Goal: Task Accomplishment & Management: Complete application form

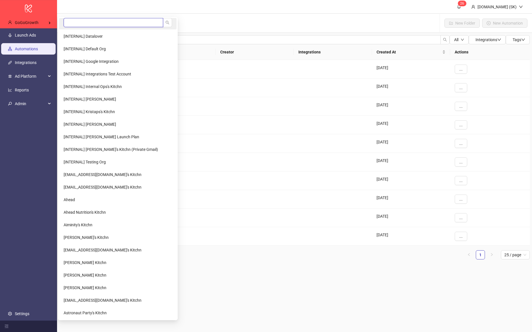
click at [82, 25] on input "search" at bounding box center [114, 22] width 100 height 9
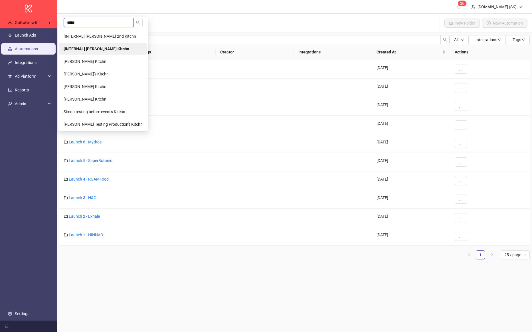
type input "*****"
click at [88, 48] on b "[INTERNAL] [PERSON_NAME] Kitchn" at bounding box center [97, 49] width 66 height 5
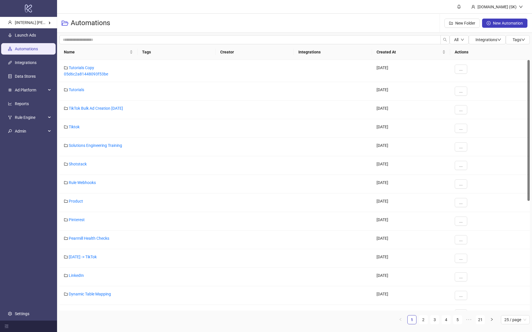
click at [32, 41] on ul "Launch Ads Automations Integrations Data Stores Ad Platform Reports Rule Engine…" at bounding box center [28, 174] width 57 height 292
click at [31, 33] on link "Launch Ads" at bounding box center [25, 35] width 21 height 5
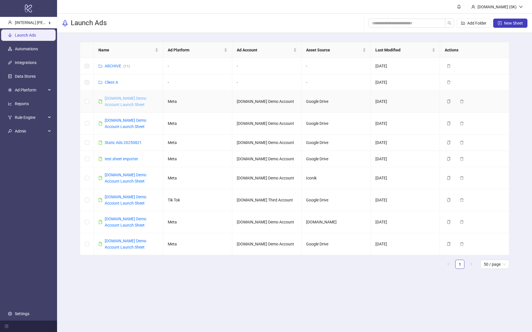
click at [128, 99] on link "[DOMAIN_NAME] Demo Account Launch Sheet" at bounding box center [126, 101] width 42 height 11
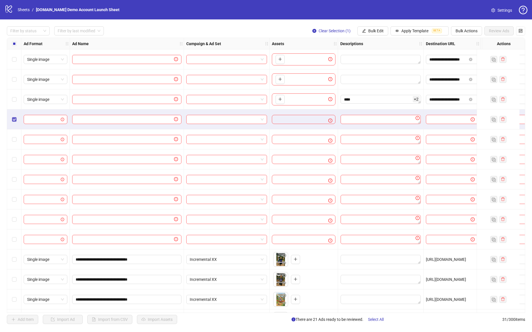
click at [13, 122] on label "Select row 4" at bounding box center [14, 119] width 5 height 6
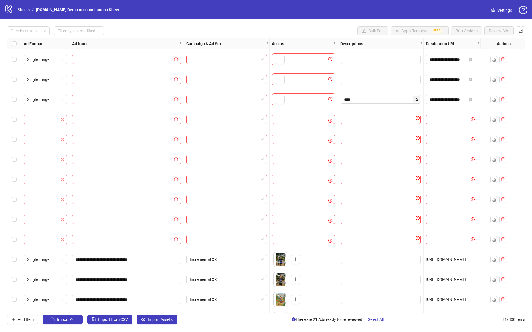
click at [190, 126] on div at bounding box center [227, 119] width 86 height 20
click at [183, 126] on div at bounding box center [127, 119] width 114 height 20
click at [17, 118] on div "Select row 4" at bounding box center [14, 119] width 14 height 20
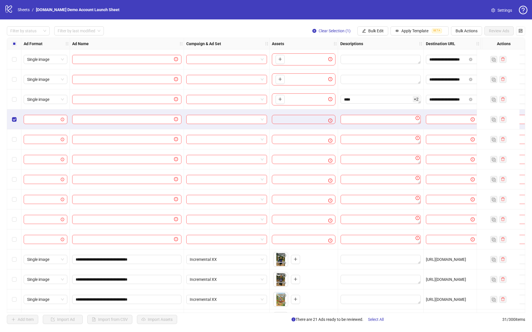
click at [13, 134] on div "Select row 5" at bounding box center [14, 139] width 14 height 20
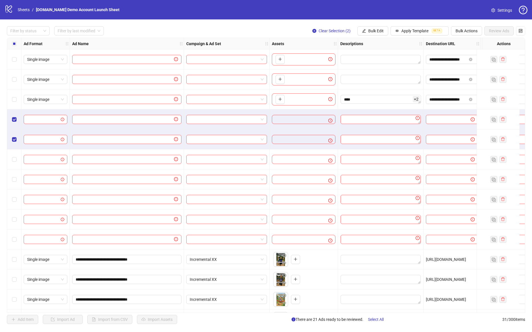
click at [14, 135] on div "Select row 5" at bounding box center [14, 139] width 14 height 20
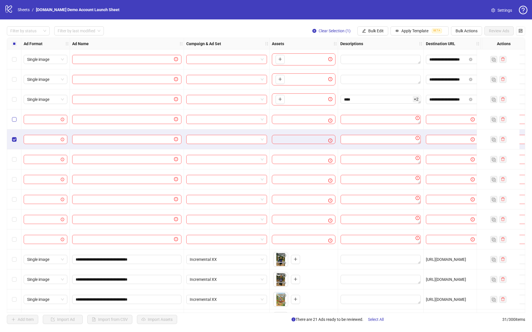
click at [14, 122] on label "Select row 4" at bounding box center [14, 119] width 5 height 6
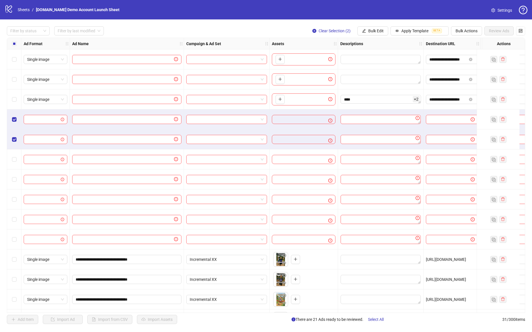
click at [13, 162] on div "Select row 6" at bounding box center [14, 159] width 14 height 20
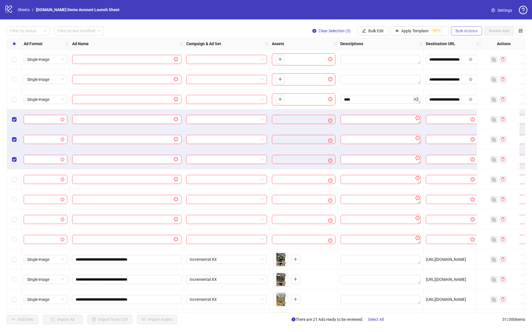
click at [472, 28] on button "Bulk Actions" at bounding box center [466, 30] width 31 height 9
click at [473, 20] on div "**********" at bounding box center [266, 174] width 532 height 311
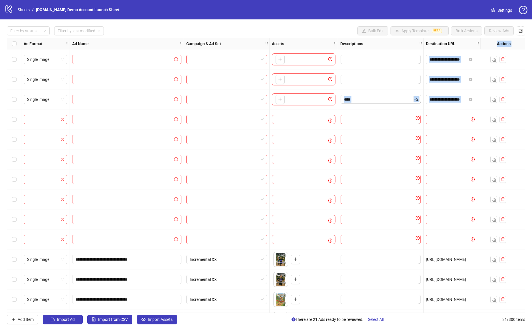
click at [208, 126] on div at bounding box center [227, 119] width 86 height 20
click at [236, 126] on div at bounding box center [227, 119] width 86 height 20
click at [246, 118] on input "search" at bounding box center [224, 119] width 69 height 9
click at [305, 116] on div "To pick up a draggable item, press the space bar. While dragging, use the arrow…" at bounding box center [304, 119] width 64 height 9
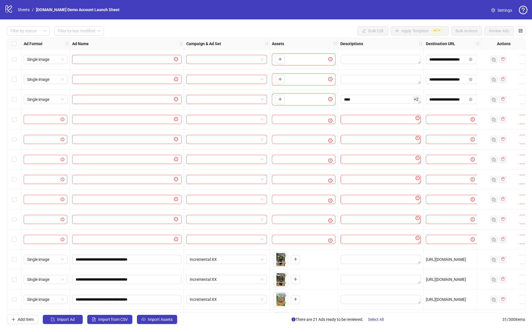
click at [305, 124] on div "To pick up a draggable item, press the space bar. While dragging, use the arrow…" at bounding box center [304, 119] width 68 height 20
click at [306, 117] on div "To pick up a draggable item, press the space bar. While dragging, use the arrow…" at bounding box center [304, 119] width 64 height 9
click at [305, 120] on div "To pick up a draggable item, press the space bar. While dragging, use the arrow…" at bounding box center [304, 119] width 64 height 9
click at [385, 117] on textarea "Edit values" at bounding box center [381, 119] width 80 height 9
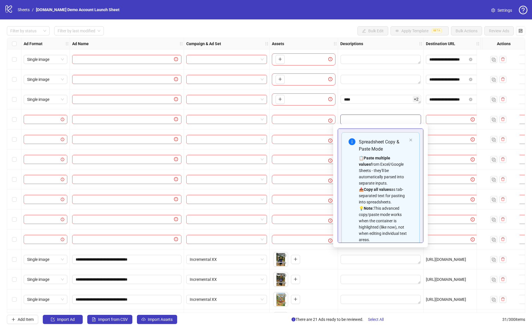
scroll to position [31, 0]
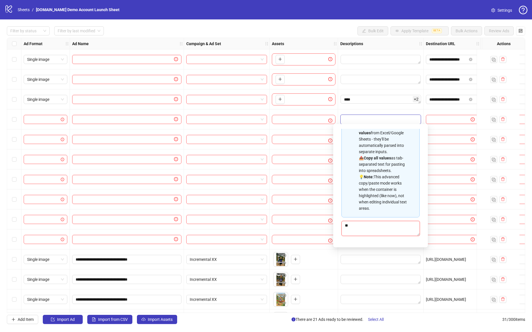
type textarea "***"
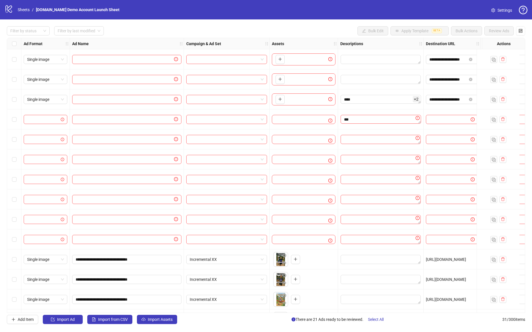
click at [375, 110] on div "***" at bounding box center [381, 119] width 86 height 20
click at [11, 120] on div "Select row 4" at bounding box center [14, 119] width 14 height 20
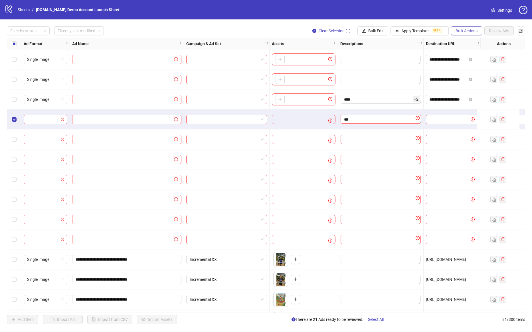
click at [477, 31] on span "Bulk Actions" at bounding box center [467, 31] width 22 height 5
click at [465, 19] on div "logo/logo-mobile Sheets / Kitchn.io Demo Account Launch Sheet Settings" at bounding box center [266, 9] width 532 height 19
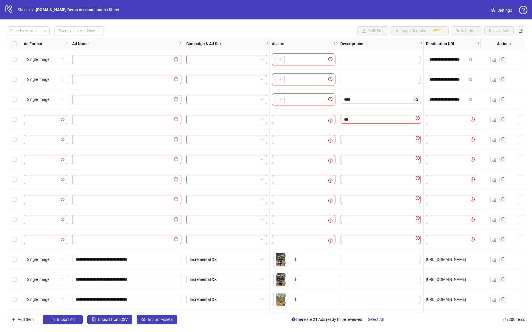
click at [15, 134] on div "Select row 5" at bounding box center [14, 139] width 14 height 20
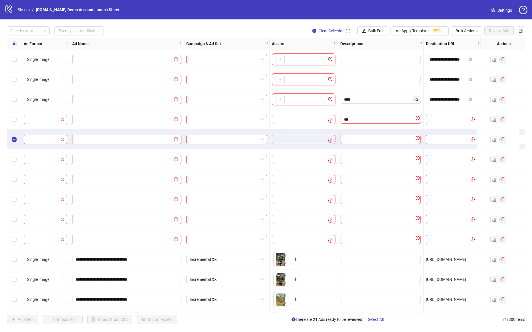
click at [15, 124] on div "Select row 4" at bounding box center [14, 119] width 14 height 20
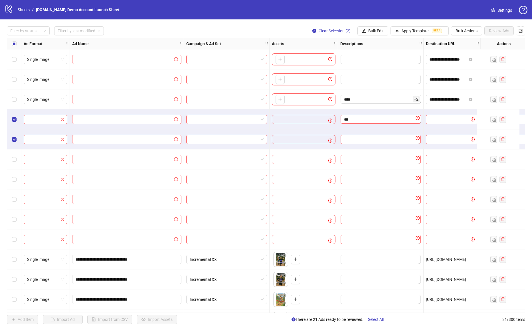
click at [15, 154] on div "Select row 6" at bounding box center [14, 159] width 14 height 20
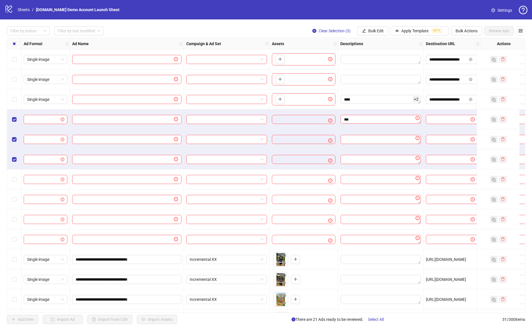
click at [15, 154] on div "Select row 6" at bounding box center [14, 159] width 14 height 20
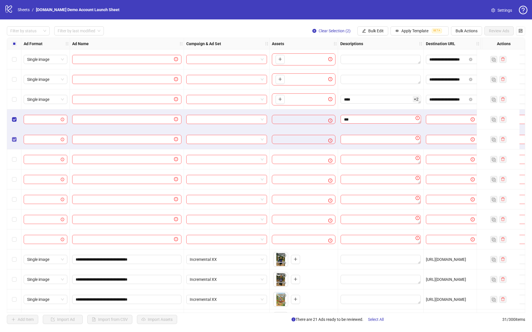
click at [15, 136] on label "Select row 5" at bounding box center [14, 139] width 5 height 6
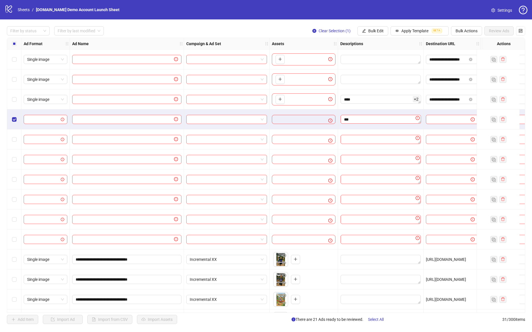
click at [15, 130] on div "Select row 5" at bounding box center [14, 139] width 14 height 20
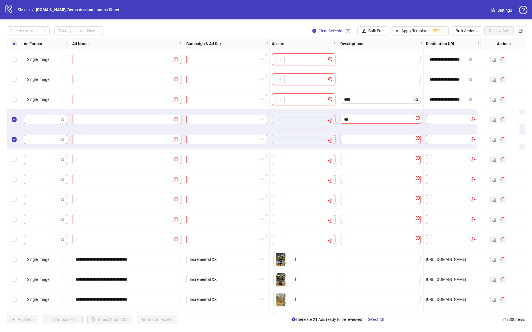
click at [16, 158] on div "Select row 6" at bounding box center [14, 159] width 14 height 20
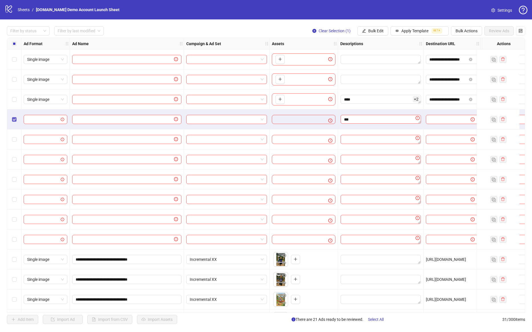
click at [14, 116] on label "Select row 4" at bounding box center [14, 119] width 5 height 6
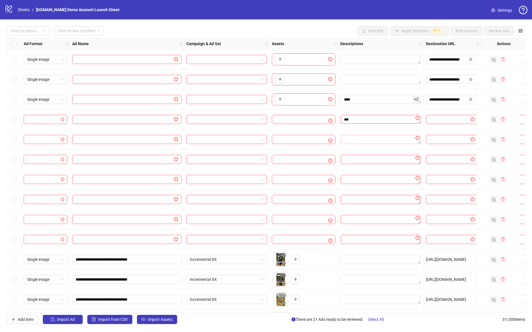
scroll to position [0, 107]
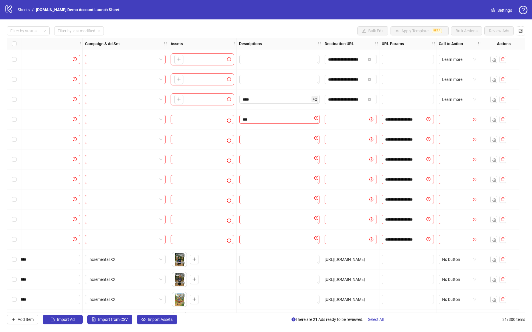
click at [250, 107] on div "**** + 2" at bounding box center [280, 99] width 86 height 20
click at [257, 115] on textarea "***" at bounding box center [279, 119] width 80 height 9
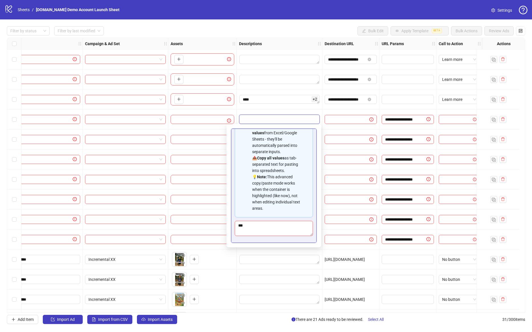
scroll to position [0, 0]
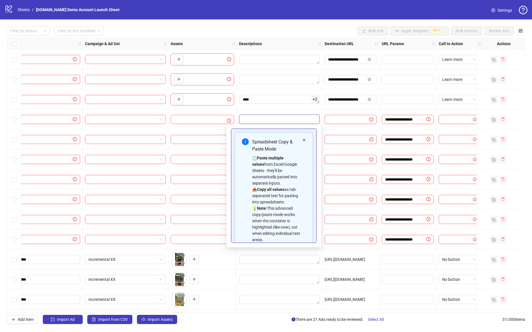
click at [305, 140] on icon "close" at bounding box center [303, 139] width 3 height 3
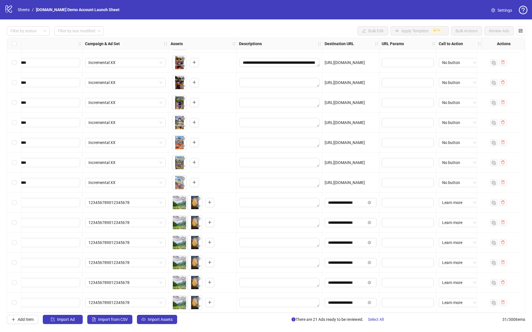
scroll to position [0, 107]
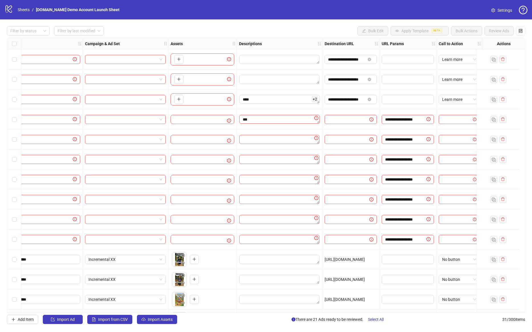
click at [237, 146] on div at bounding box center [280, 139] width 86 height 20
click at [279, 91] on div "**** + 2" at bounding box center [280, 99] width 86 height 20
click at [279, 78] on textarea "Edit values" at bounding box center [279, 79] width 80 height 9
click at [279, 77] on textarea "Edit values" at bounding box center [279, 79] width 80 height 9
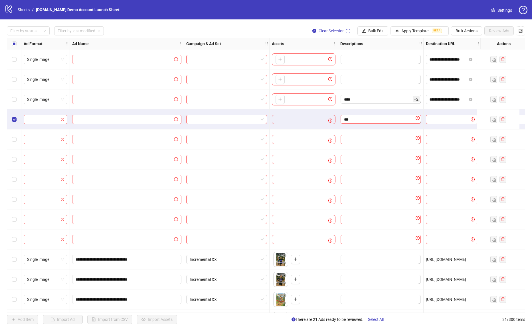
click at [15, 115] on div "Select row 4" at bounding box center [14, 119] width 14 height 20
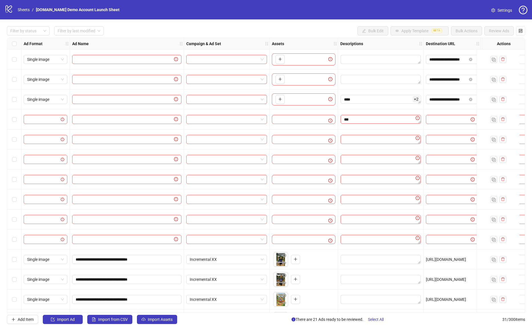
scroll to position [0, 107]
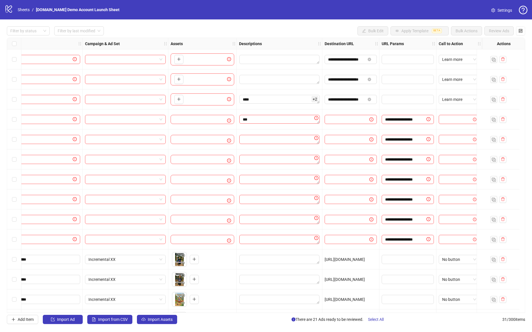
click at [269, 124] on div "***" at bounding box center [280, 119] width 86 height 20
click at [274, 121] on textarea "***" at bounding box center [279, 119] width 80 height 9
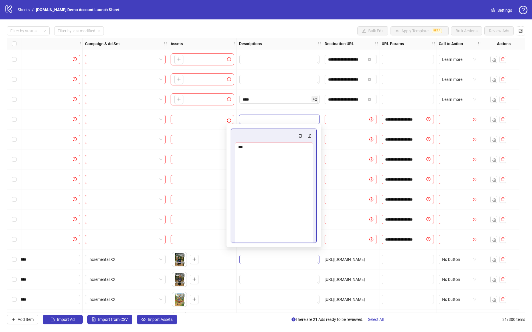
drag, startPoint x: 312, startPoint y: 156, endPoint x: 292, endPoint y: 255, distance: 101.0
click at [292, 255] on body "**********" at bounding box center [266, 166] width 532 height 332
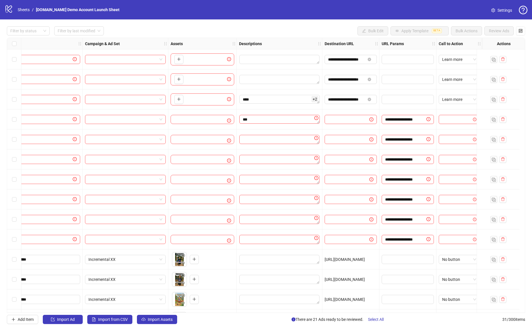
click at [308, 110] on div "***" at bounding box center [280, 119] width 86 height 20
click at [297, 120] on textarea "***" at bounding box center [279, 119] width 80 height 9
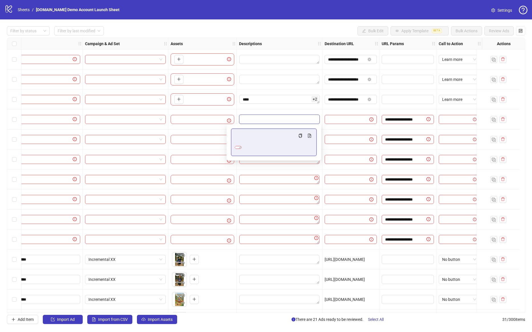
click at [313, 120] on textarea "***" at bounding box center [279, 119] width 80 height 9
click at [316, 111] on div "***" at bounding box center [280, 119] width 86 height 20
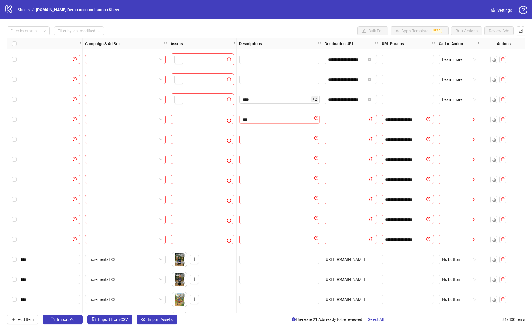
click at [313, 121] on textarea "***" at bounding box center [279, 119] width 80 height 9
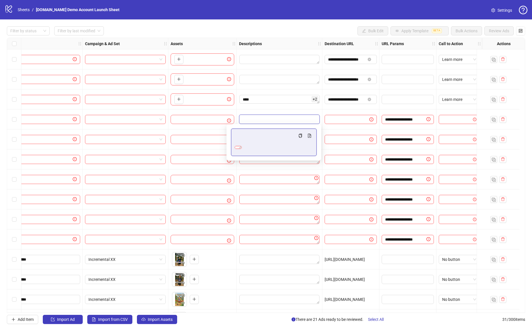
click at [242, 149] on textarea "***" at bounding box center [238, 147] width 7 height 3
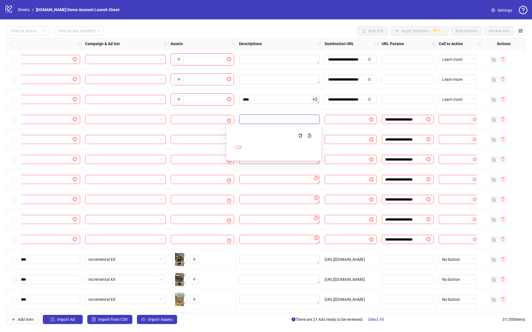
click at [305, 119] on textarea "***" at bounding box center [279, 119] width 80 height 9
drag, startPoint x: 312, startPoint y: 136, endPoint x: 304, endPoint y: 114, distance: 23.7
click at [304, 114] on div "***" at bounding box center [280, 119] width 86 height 20
click at [297, 118] on textarea "***" at bounding box center [279, 119] width 80 height 9
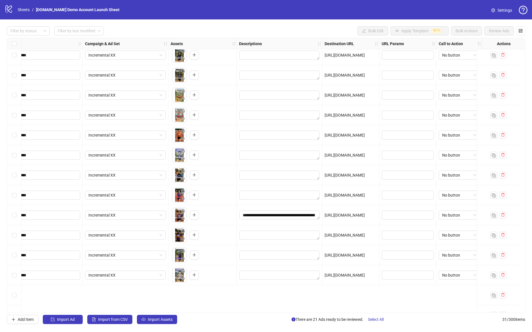
scroll to position [0, 107]
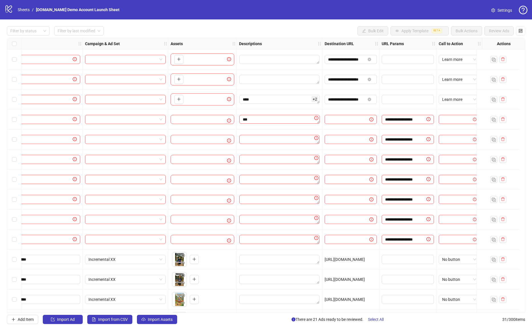
click at [293, 88] on div at bounding box center [280, 79] width 86 height 20
click at [276, 122] on textarea "***" at bounding box center [279, 119] width 80 height 9
click at [289, 111] on div "***" at bounding box center [280, 119] width 86 height 20
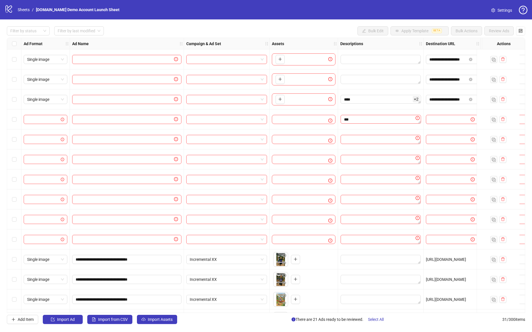
click at [120, 31] on div "Filter by status Filter by last modified Bulk Edit Apply Template BETA Bulk Act…" at bounding box center [266, 30] width 518 height 9
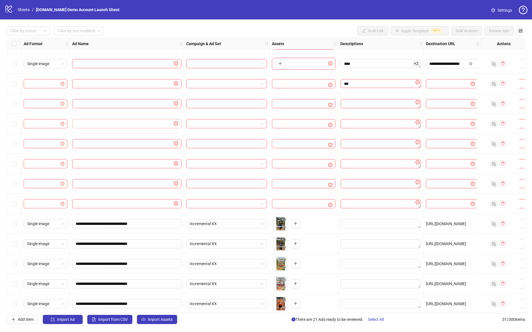
scroll to position [139, 0]
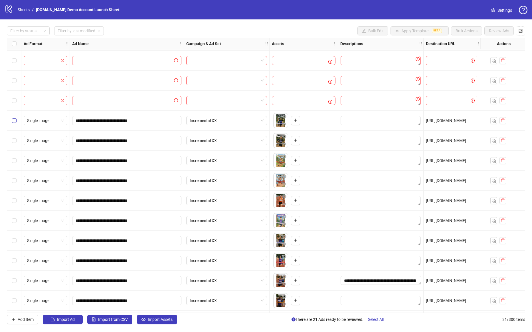
click at [14, 117] on label "Select row 11" at bounding box center [14, 120] width 5 height 6
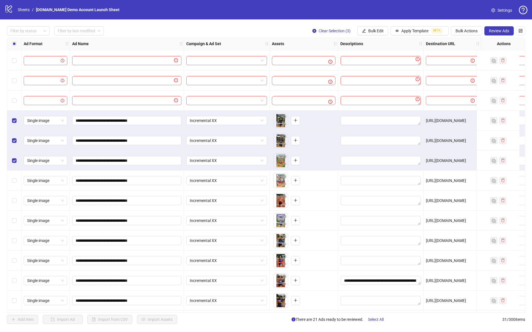
click at [14, 137] on div "Select row 12" at bounding box center [14, 140] width 14 height 20
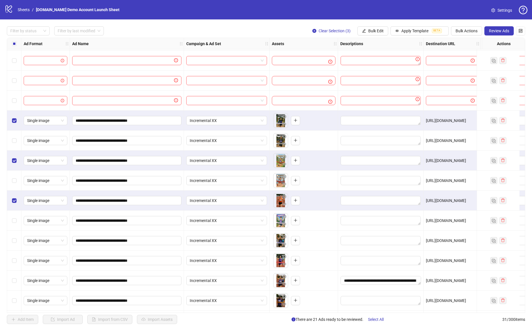
click at [14, 237] on div "Select row 17" at bounding box center [14, 240] width 14 height 20
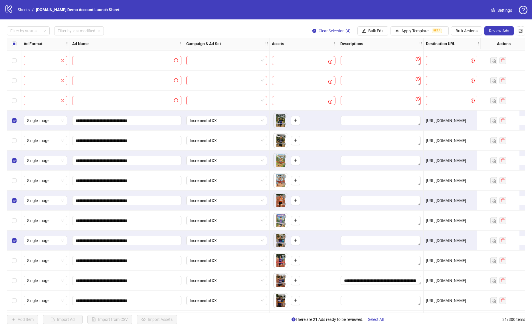
click at [16, 276] on div "Select row 19" at bounding box center [14, 280] width 14 height 20
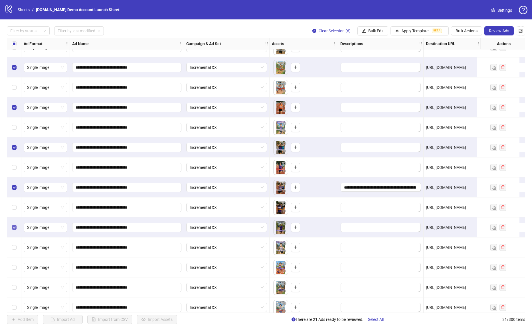
scroll to position [251, 0]
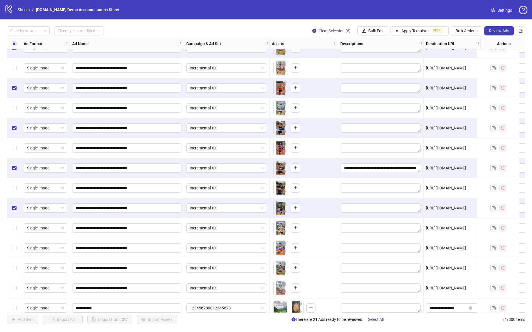
click at [15, 251] on div "Select row 23" at bounding box center [14, 248] width 14 height 20
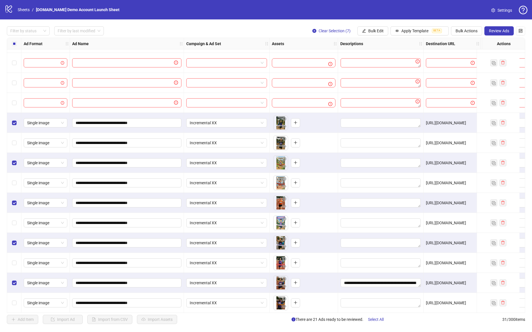
scroll to position [113, 0]
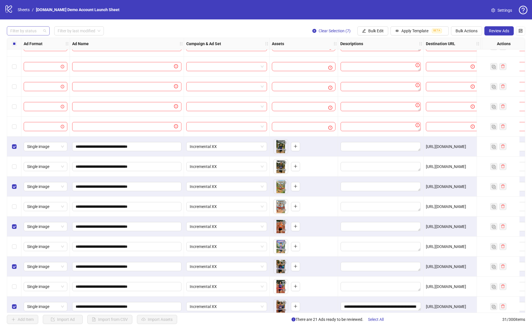
click at [24, 29] on div at bounding box center [25, 31] width 35 height 8
click at [30, 39] on div "Draft" at bounding box center [28, 42] width 34 height 6
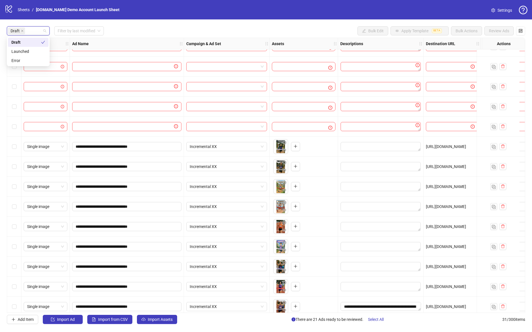
click at [119, 26] on div "**********" at bounding box center [266, 174] width 532 height 311
click at [111, 32] on div "Draft Filter by last modified Bulk Edit Apply Template BETA Bulk Actions Review…" at bounding box center [266, 30] width 518 height 9
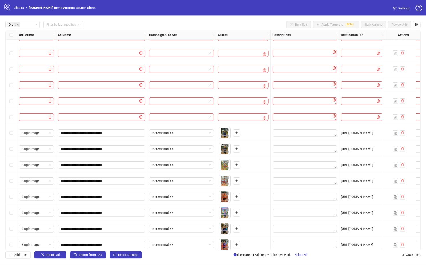
scroll to position [0, 0]
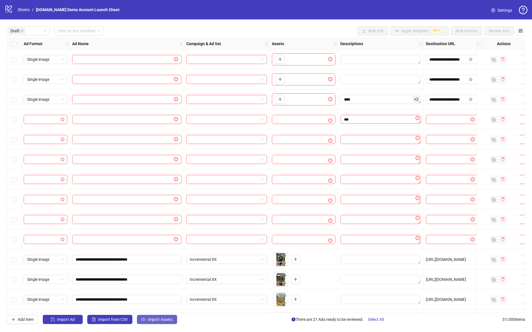
click at [155, 315] on button "Import Assets" at bounding box center [157, 318] width 40 height 9
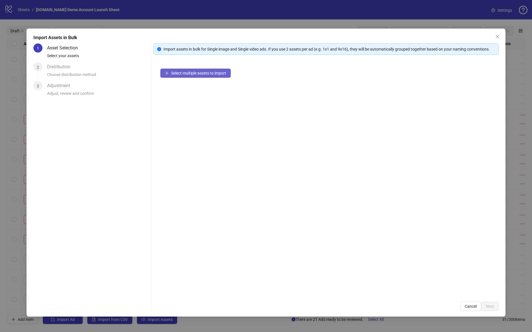
click at [207, 74] on span "Select multiple assets to import" at bounding box center [198, 73] width 55 height 5
click at [493, 306] on span "Next" at bounding box center [490, 306] width 8 height 5
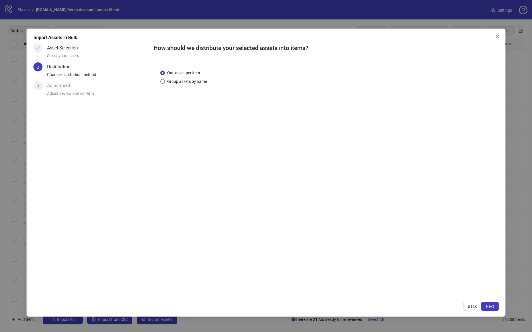
click at [195, 79] on span "Group assets by name" at bounding box center [187, 81] width 44 height 6
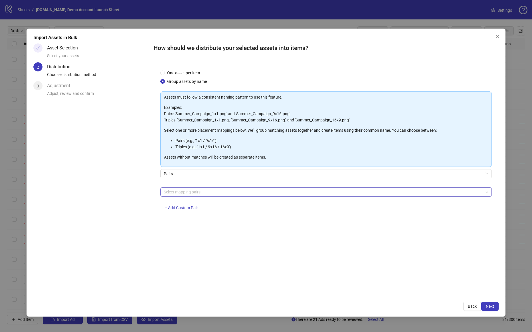
click at [237, 191] on div at bounding box center [323, 192] width 323 height 8
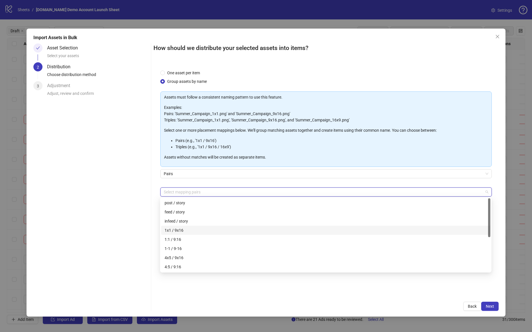
click at [214, 230] on div "1x1 / 9x16" at bounding box center [326, 230] width 322 height 6
click at [139, 245] on div "Asset Selection Select your assets 2 Distribution Choose distribution method 3 …" at bounding box center [90, 176] width 115 height 267
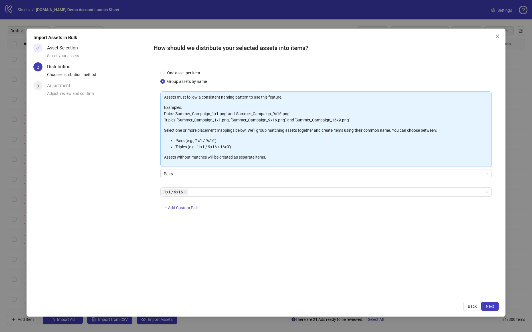
click at [179, 238] on div "One asset per item Group assets by name Assets must follow a consistent naming …" at bounding box center [326, 179] width 345 height 232
click at [182, 204] on button "+ Add Custom Pair" at bounding box center [181, 207] width 42 height 9
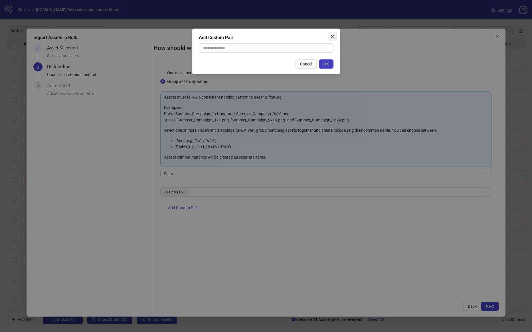
click at [333, 36] on icon "close" at bounding box center [331, 36] width 3 height 3
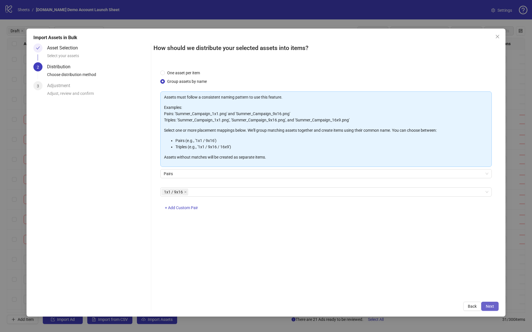
click at [493, 306] on span "Next" at bounding box center [490, 306] width 8 height 5
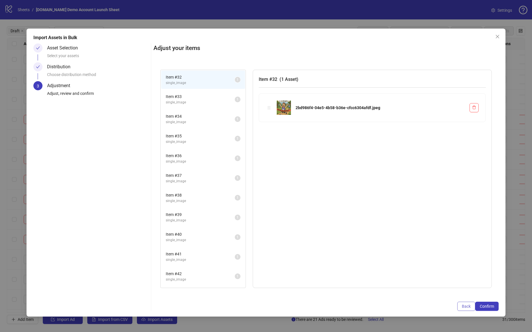
click at [465, 305] on span "Back" at bounding box center [466, 306] width 9 height 5
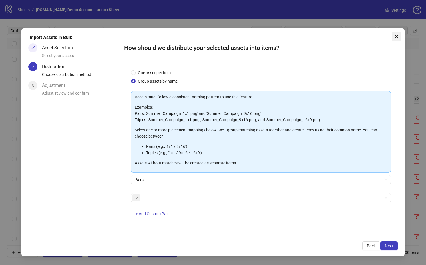
click at [397, 37] on icon "close" at bounding box center [396, 36] width 3 height 3
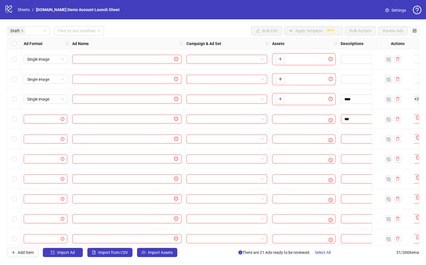
click at [399, 8] on span "Settings" at bounding box center [398, 10] width 15 height 6
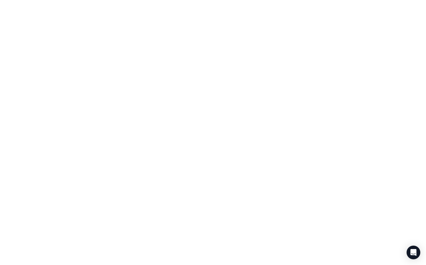
click at [215, 186] on body at bounding box center [213, 132] width 426 height 265
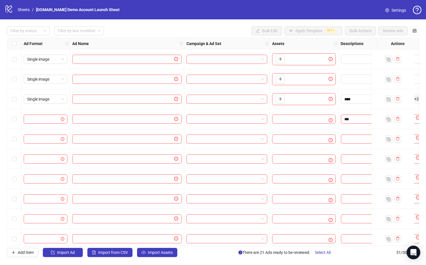
click at [402, 253] on span "31 / 300 items" at bounding box center [407, 253] width 23 height 6
click at [400, 253] on span "31 / 300 items" at bounding box center [407, 253] width 23 height 6
drag, startPoint x: 269, startPoint y: 105, endPoint x: 267, endPoint y: 152, distance: 47.4
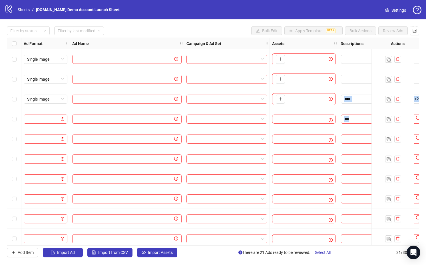
click at [267, 38] on div "**********" at bounding box center [258, 38] width 502 height 0
click at [269, 105] on div at bounding box center [227, 99] width 86 height 20
click at [26, 9] on link "Sheets" at bounding box center [24, 10] width 14 height 6
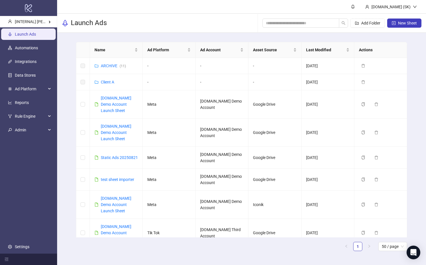
click at [263, 38] on main "Name Ad Platform Ad Account Asset Source Last Modified Actions ARCHIVE ( 11 ) -…" at bounding box center [241, 149] width 340 height 232
click at [414, 22] on span "New Sheet" at bounding box center [407, 23] width 19 height 5
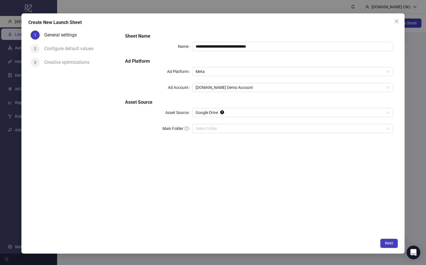
click at [342, 155] on div "**********" at bounding box center [258, 131] width 277 height 207
click at [249, 146] on div "**********" at bounding box center [258, 131] width 277 height 207
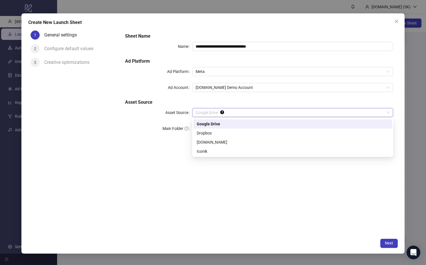
click at [253, 110] on span "Google Drive" at bounding box center [292, 112] width 194 height 9
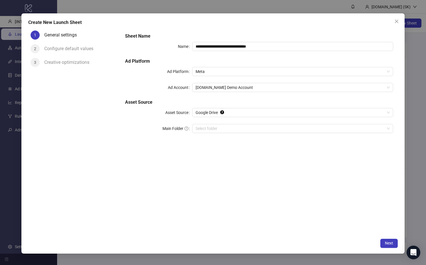
click at [254, 103] on h5 "Asset Source" at bounding box center [259, 102] width 268 height 7
click at [390, 243] on span "Next" at bounding box center [389, 243] width 8 height 5
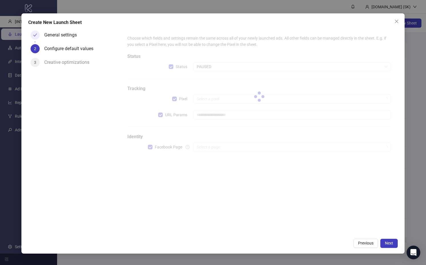
type input "**********"
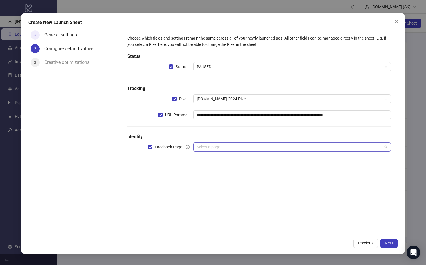
click at [296, 146] on input "search" at bounding box center [289, 147] width 185 height 9
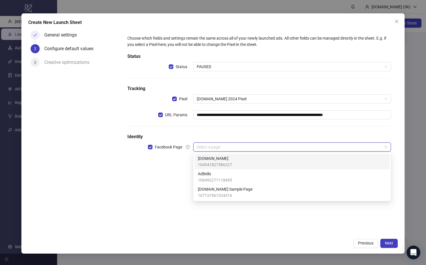
click at [286, 161] on div "Kitchn.io 104941827586227" at bounding box center [292, 162] width 188 height 13
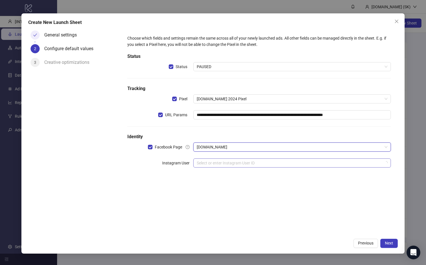
click at [275, 165] on input "search" at bounding box center [289, 163] width 185 height 9
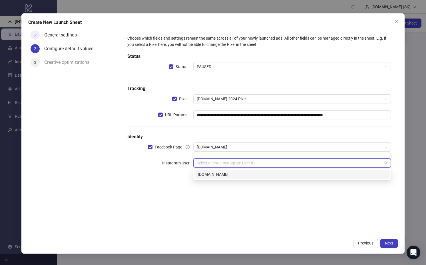
click at [263, 177] on div "[DOMAIN_NAME]" at bounding box center [292, 174] width 188 height 6
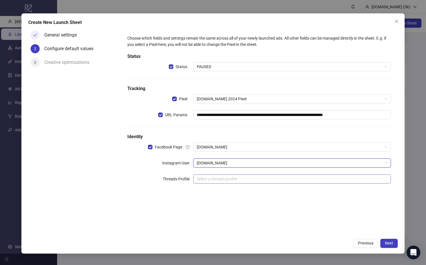
click at [261, 178] on input "search" at bounding box center [289, 179] width 185 height 9
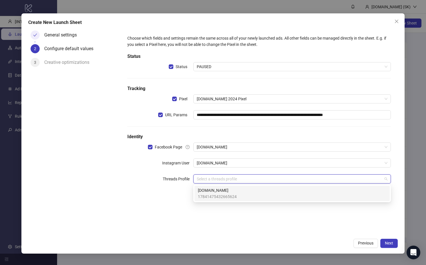
click at [260, 189] on div "Kitchn.io 17841475432665624" at bounding box center [292, 193] width 188 height 13
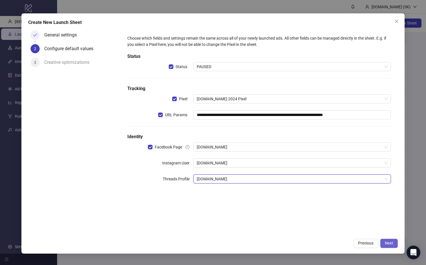
click at [384, 239] on button "Next" at bounding box center [388, 243] width 17 height 9
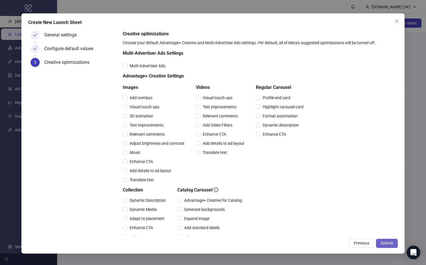
click at [384, 245] on span "Submit" at bounding box center [386, 243] width 13 height 5
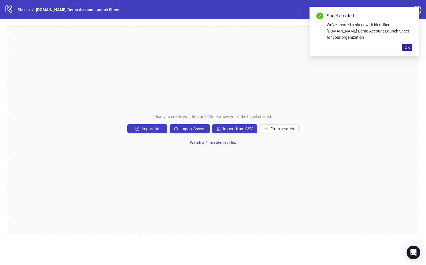
click at [409, 44] on button "OK" at bounding box center [407, 47] width 10 height 7
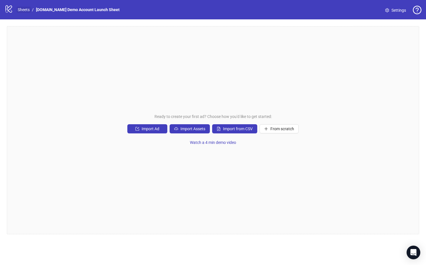
click at [25, 9] on link "Sheets" at bounding box center [24, 10] width 14 height 6
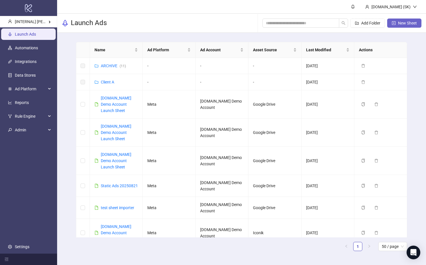
click at [405, 24] on span "New Sheet" at bounding box center [407, 23] width 19 height 5
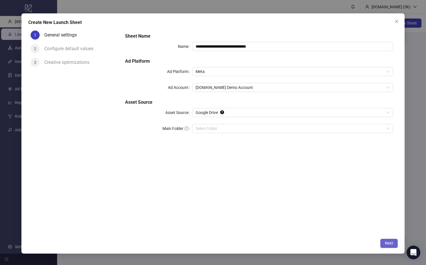
click at [391, 246] on button "Next" at bounding box center [388, 243] width 17 height 9
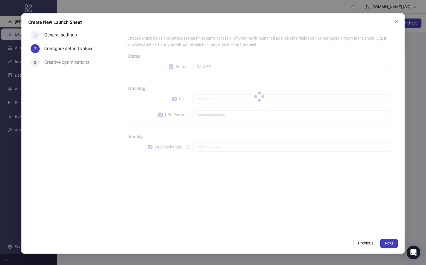
type input "**********"
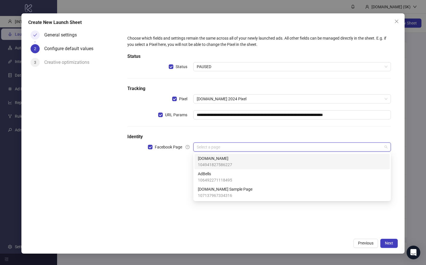
click at [244, 145] on input "search" at bounding box center [289, 147] width 185 height 9
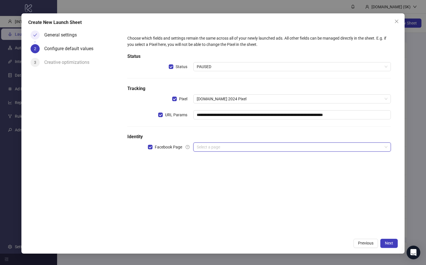
click at [241, 135] on h5 "Identity" at bounding box center [258, 137] width 263 height 7
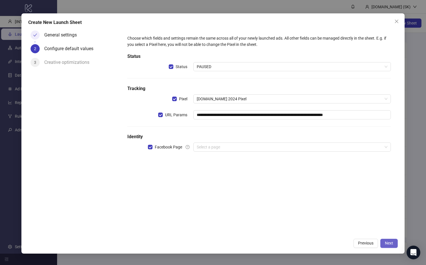
click at [391, 241] on span "Next" at bounding box center [389, 243] width 8 height 5
click at [397, 22] on icon "close" at bounding box center [396, 20] width 3 height 3
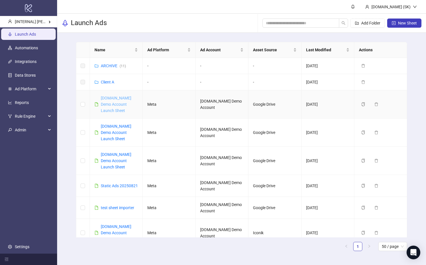
click at [115, 106] on link "[DOMAIN_NAME] Demo Account Launch Sheet" at bounding box center [116, 104] width 31 height 17
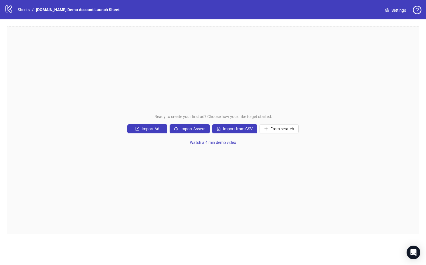
click at [207, 61] on div "Ready to create your first ad? Choose how you'd like to get started: Import Ad …" at bounding box center [213, 130] width 412 height 208
click at [206, 90] on div "Ready to create your first ad? Choose how you'd like to get started: Import Ad …" at bounding box center [213, 130] width 412 height 208
click at [28, 11] on link "Sheets" at bounding box center [24, 10] width 14 height 6
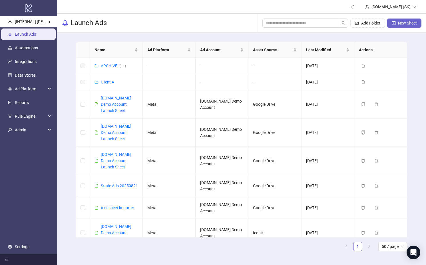
click at [417, 27] on button "New Sheet" at bounding box center [404, 23] width 34 height 9
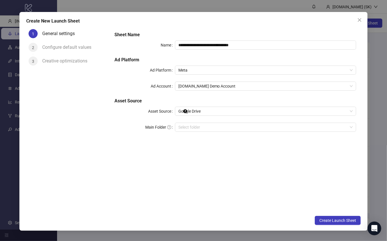
click at [294, 165] on div "**********" at bounding box center [235, 120] width 251 height 186
drag, startPoint x: 112, startPoint y: 101, endPoint x: 161, endPoint y: 99, distance: 48.8
click at [161, 99] on div "**********" at bounding box center [235, 85] width 246 height 112
click at [161, 99] on h5 "Asset Source" at bounding box center [235, 101] width 242 height 7
click at [230, 104] on div "**********" at bounding box center [235, 85] width 246 height 112
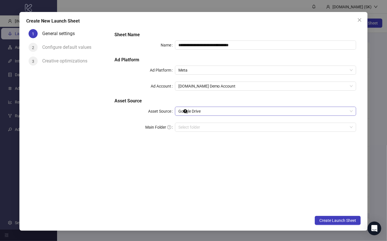
click at [222, 111] on span "Google Drive" at bounding box center [265, 111] width 174 height 9
click at [223, 102] on h5 "Asset Source" at bounding box center [235, 101] width 242 height 7
click at [208, 52] on div "**********" at bounding box center [235, 85] width 246 height 112
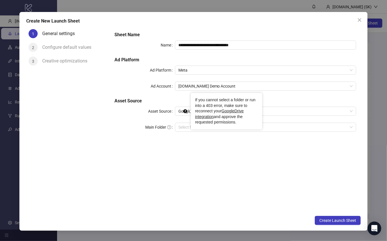
click at [182, 95] on div "**********" at bounding box center [235, 85] width 246 height 112
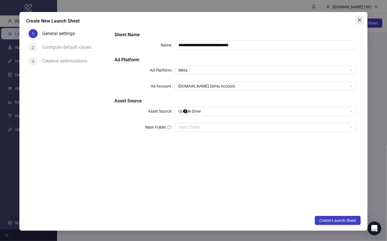
click at [358, 19] on icon "close" at bounding box center [359, 20] width 5 height 5
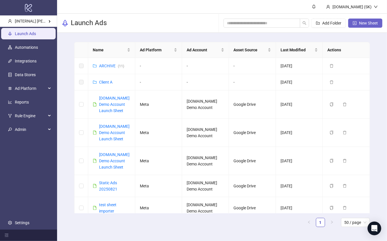
click at [364, 26] on button "New Sheet" at bounding box center [365, 23] width 34 height 9
type input "**********"
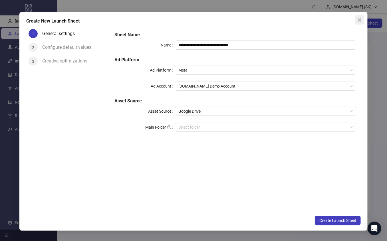
click at [357, 19] on icon "close" at bounding box center [359, 20] width 5 height 5
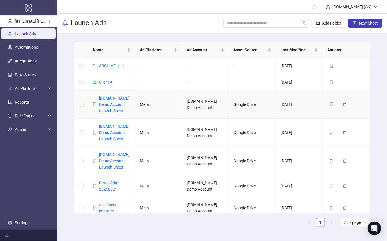
click at [120, 100] on div "[DOMAIN_NAME] Demo Account Launch Sheet" at bounding box center [114, 104] width 31 height 19
click at [117, 98] on link "[DOMAIN_NAME] Demo Account Launch Sheet" at bounding box center [114, 104] width 31 height 17
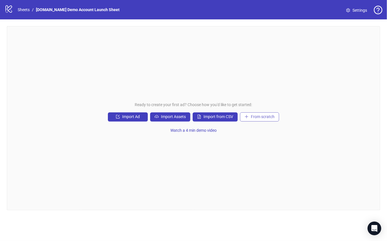
click at [263, 116] on span "From scratch" at bounding box center [263, 116] width 24 height 5
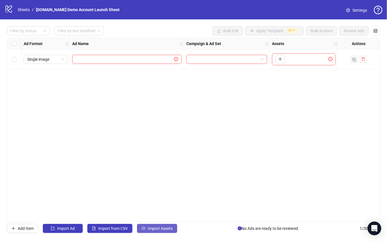
click at [155, 227] on span "Import Assets" at bounding box center [160, 228] width 25 height 5
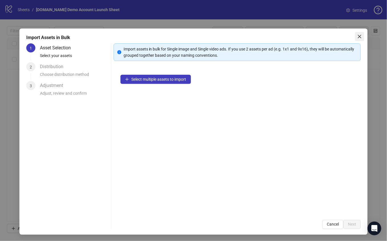
click at [359, 38] on icon "close" at bounding box center [359, 36] width 3 height 3
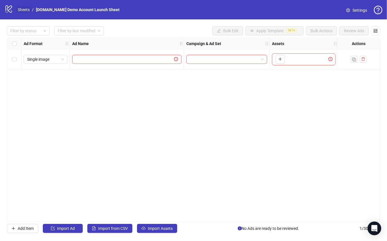
click at [25, 9] on link "Sheets" at bounding box center [24, 10] width 14 height 6
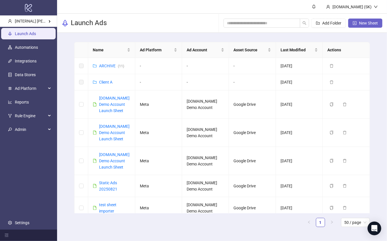
click at [374, 26] on button "New Sheet" at bounding box center [365, 23] width 34 height 9
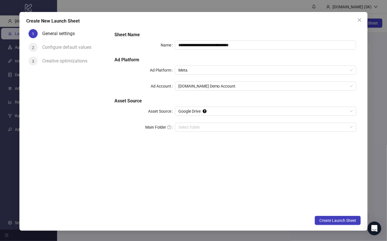
click at [226, 163] on div "**********" at bounding box center [235, 120] width 251 height 186
drag, startPoint x: 92, startPoint y: 60, endPoint x: 49, endPoint y: 51, distance: 44.5
click at [49, 51] on div "1 General settings 2 Configure default values 3 Creative optimizations" at bounding box center [68, 50] width 84 height 46
click at [49, 51] on div "Configure default values" at bounding box center [69, 47] width 54 height 9
click at [356, 19] on span "Close" at bounding box center [359, 20] width 9 height 5
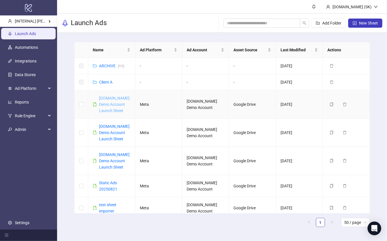
click at [118, 98] on link "[DOMAIN_NAME] Demo Account Launch Sheet" at bounding box center [114, 104] width 31 height 17
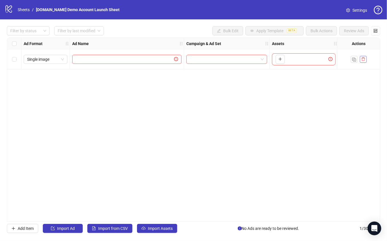
click at [362, 60] on icon "delete" at bounding box center [363, 59] width 4 height 4
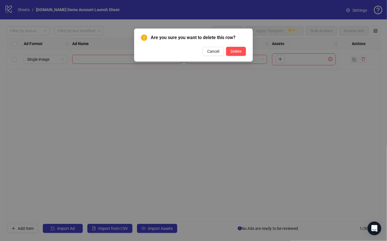
click at [238, 57] on div "Are you sure you want to delete this row? Cancel Delete" at bounding box center [193, 45] width 119 height 33
click at [241, 51] on span "Delete" at bounding box center [236, 51] width 11 height 5
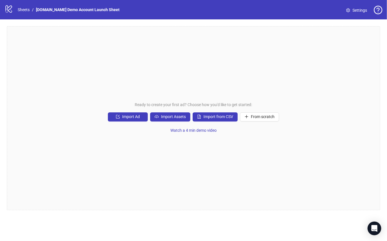
click at [192, 81] on div "Ready to create your first ad? Choose how you'd like to get started: Import Ad …" at bounding box center [193, 118] width 373 height 184
click at [144, 64] on div "Ready to create your first ad? Choose how you'd like to get started: Import Ad …" at bounding box center [193, 118] width 373 height 184
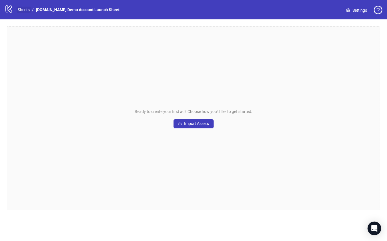
click at [27, 10] on link "Sheets" at bounding box center [24, 10] width 14 height 6
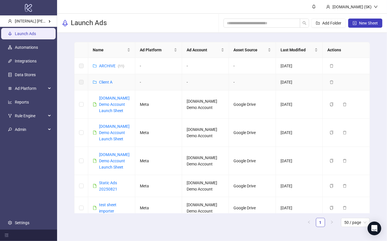
click at [170, 81] on td "-" at bounding box center [158, 82] width 47 height 16
click at [366, 27] on button "New Sheet" at bounding box center [365, 23] width 34 height 9
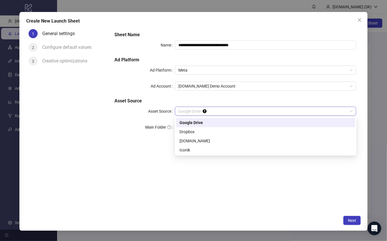
click at [234, 114] on span "Google Drive" at bounding box center [265, 111] width 174 height 9
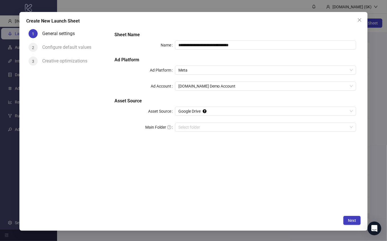
click at [223, 102] on h5 "Asset Source" at bounding box center [235, 101] width 242 height 7
click at [217, 113] on span "Google Drive" at bounding box center [265, 111] width 174 height 9
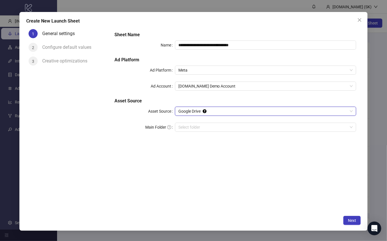
click at [222, 100] on h5 "Asset Source" at bounding box center [235, 101] width 242 height 7
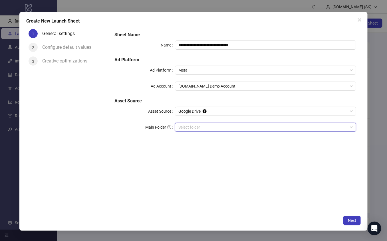
click at [213, 128] on input "Main Folder" at bounding box center [262, 127] width 169 height 9
click at [227, 183] on div "**********" at bounding box center [235, 120] width 251 height 186
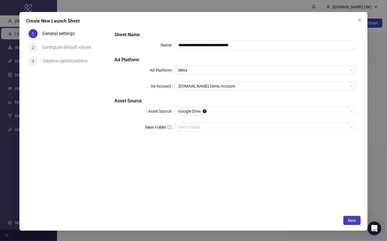
click at [200, 148] on div "**********" at bounding box center [235, 120] width 251 height 186
click at [227, 31] on div "**********" at bounding box center [235, 85] width 246 height 112
click at [189, 110] on span "Google Drive" at bounding box center [265, 111] width 174 height 9
click at [189, 99] on h5 "Asset Source" at bounding box center [235, 101] width 242 height 7
click at [188, 110] on span "Google Drive" at bounding box center [265, 111] width 174 height 9
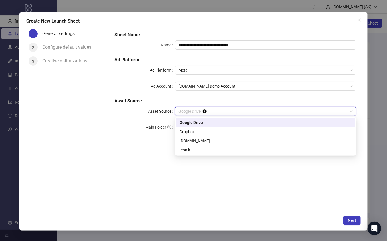
click at [180, 96] on div "**********" at bounding box center [235, 85] width 246 height 112
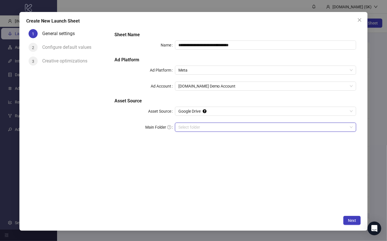
click at [180, 128] on input "Main Folder" at bounding box center [262, 127] width 169 height 9
click at [188, 141] on form "**********" at bounding box center [235, 85] width 251 height 116
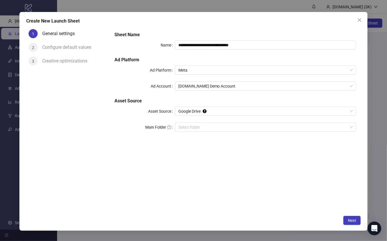
click at [203, 100] on h5 "Asset Source" at bounding box center [235, 101] width 242 height 7
click at [361, 19] on icon "close" at bounding box center [359, 20] width 5 height 5
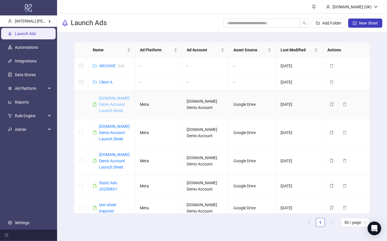
click at [118, 99] on link "[DOMAIN_NAME] Demo Account Launch Sheet" at bounding box center [114, 104] width 31 height 17
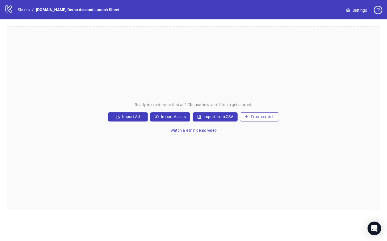
click at [265, 114] on button "From scratch" at bounding box center [259, 116] width 39 height 9
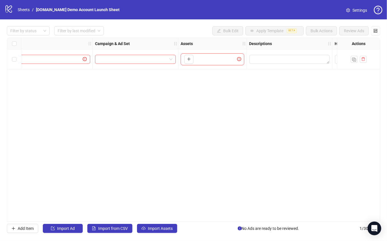
scroll to position [0, 101]
click at [25, 12] on link "Sheets" at bounding box center [24, 10] width 14 height 6
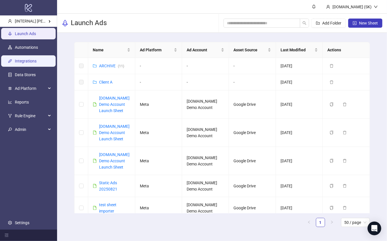
click at [35, 63] on link "Integrations" at bounding box center [26, 61] width 22 height 5
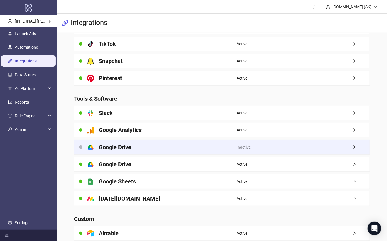
scroll to position [70, 0]
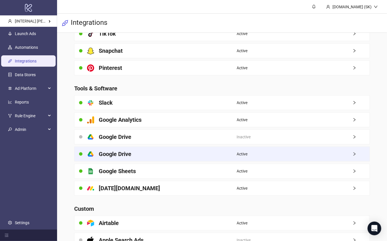
click at [292, 151] on div "Active" at bounding box center [303, 154] width 133 height 14
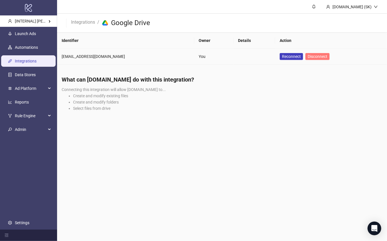
click at [308, 58] on span "Disconnect" at bounding box center [318, 56] width 20 height 5
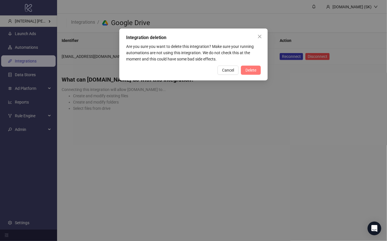
click at [244, 70] on button "Delete" at bounding box center [251, 70] width 20 height 9
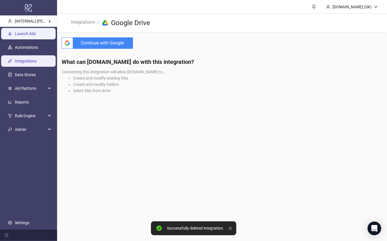
click at [30, 33] on link "Launch Ads" at bounding box center [25, 33] width 21 height 5
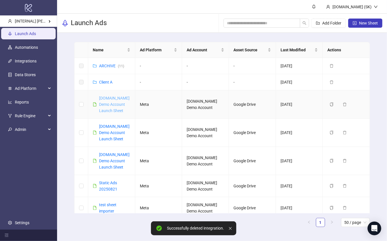
click at [109, 98] on link "[DOMAIN_NAME] Demo Account Launch Sheet" at bounding box center [114, 104] width 31 height 17
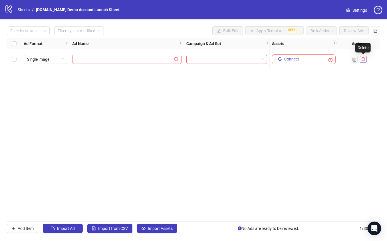
click at [364, 58] on icon "delete" at bounding box center [363, 59] width 3 height 4
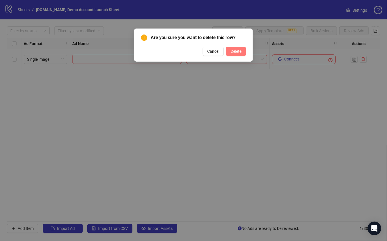
click at [234, 51] on span "Delete" at bounding box center [236, 51] width 11 height 5
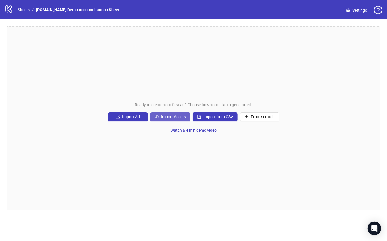
click at [175, 115] on span "Import Assets" at bounding box center [173, 116] width 25 height 5
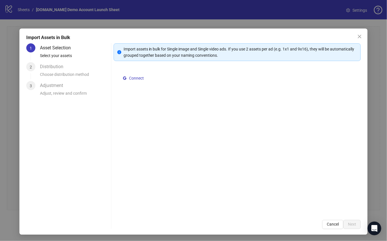
click at [162, 82] on div "Connect" at bounding box center [237, 140] width 247 height 145
click at [136, 79] on span "Connect" at bounding box center [136, 78] width 15 height 5
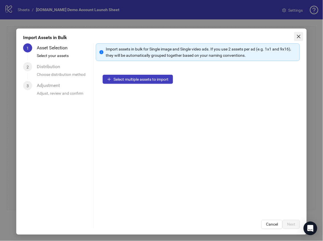
click at [299, 35] on icon "close" at bounding box center [299, 36] width 5 height 5
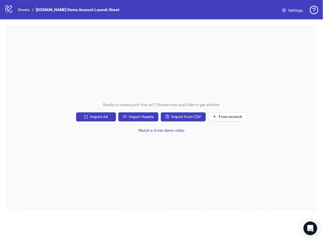
click at [23, 11] on link "Sheets" at bounding box center [24, 10] width 14 height 6
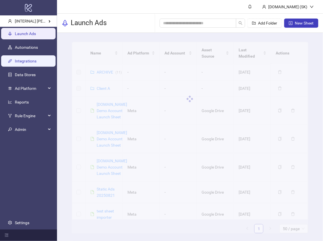
click at [36, 62] on link "Integrations" at bounding box center [26, 61] width 22 height 5
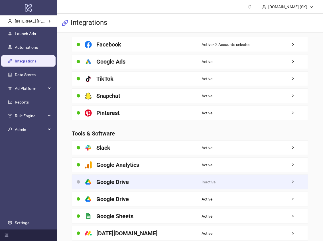
scroll to position [25, 0]
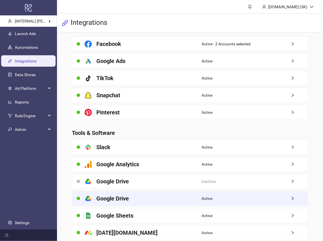
click at [185, 195] on div "platform/google_drive Google Drive" at bounding box center [137, 198] width 130 height 14
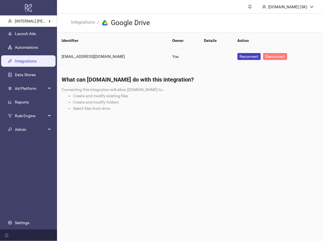
click at [263, 59] on button "Disconnect" at bounding box center [275, 56] width 24 height 7
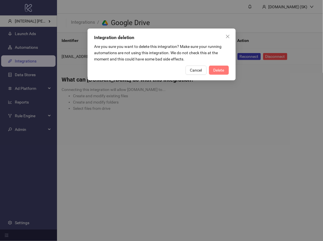
click at [227, 70] on button "Delete" at bounding box center [219, 70] width 20 height 9
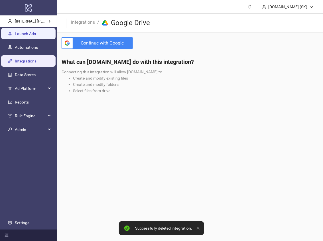
click at [35, 34] on link "Launch Ads" at bounding box center [25, 33] width 21 height 5
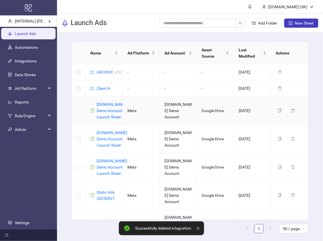
click at [104, 113] on div "[DOMAIN_NAME] Demo Account Launch Sheet" at bounding box center [112, 110] width 31 height 19
click at [104, 112] on link "[DOMAIN_NAME] Demo Account Launch Sheet" at bounding box center [112, 110] width 31 height 17
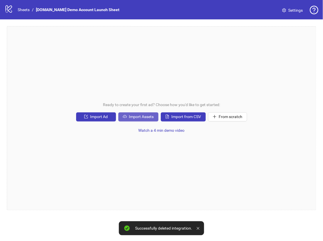
click at [144, 116] on span "Import Assets" at bounding box center [141, 116] width 25 height 5
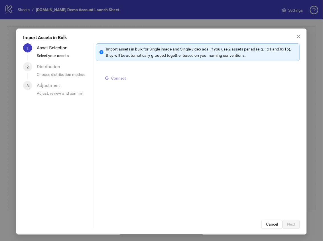
click at [116, 76] on span "Connect" at bounding box center [118, 78] width 15 height 5
click at [119, 78] on span "Connect" at bounding box center [118, 78] width 15 height 5
click at [153, 106] on div "Connect" at bounding box center [198, 140] width 204 height 145
drag, startPoint x: 145, startPoint y: 74, endPoint x: 102, endPoint y: 76, distance: 43.8
click at [101, 76] on div "Connect" at bounding box center [198, 140] width 204 height 145
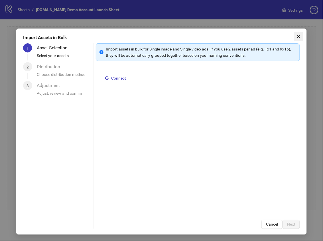
click at [299, 37] on icon "close" at bounding box center [299, 36] width 5 height 5
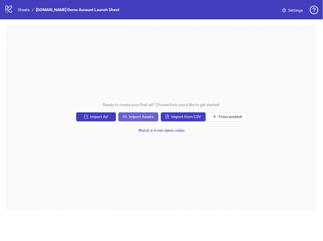
click at [150, 115] on span "Import Assets" at bounding box center [141, 116] width 25 height 5
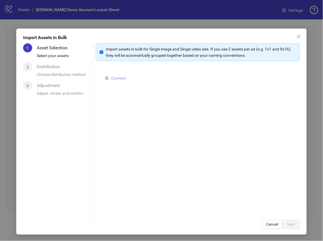
click at [114, 78] on span "Connect" at bounding box center [118, 78] width 15 height 5
click at [141, 80] on span "Select multiple assets to import" at bounding box center [141, 79] width 55 height 5
click at [300, 39] on icon "close" at bounding box center [299, 36] width 5 height 5
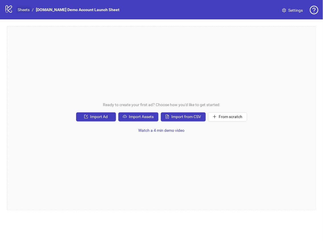
click at [21, 11] on link "Sheets" at bounding box center [24, 10] width 14 height 6
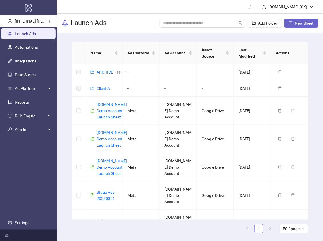
click at [297, 26] on button "New Sheet" at bounding box center [301, 23] width 34 height 9
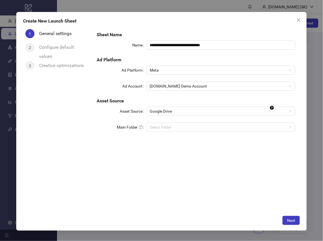
click at [200, 102] on h5 "Asset Source" at bounding box center [196, 101] width 199 height 7
click at [184, 110] on span "Google Drive" at bounding box center [221, 111] width 142 height 9
click at [185, 102] on h5 "Asset Source" at bounding box center [196, 101] width 199 height 7
click at [185, 108] on span "Google Drive" at bounding box center [221, 111] width 142 height 9
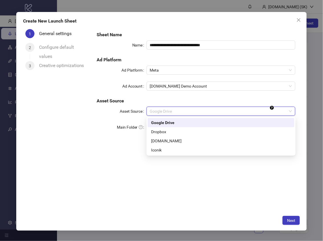
click at [185, 98] on h5 "Asset Source" at bounding box center [196, 101] width 199 height 7
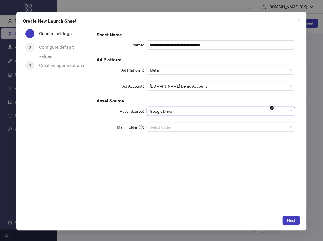
click at [200, 107] on div "Google Drive" at bounding box center [221, 111] width 149 height 9
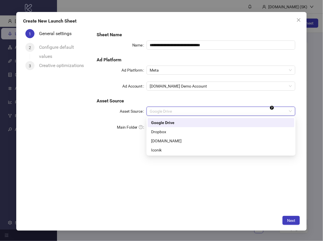
click at [200, 102] on h5 "Asset Source" at bounding box center [196, 101] width 199 height 7
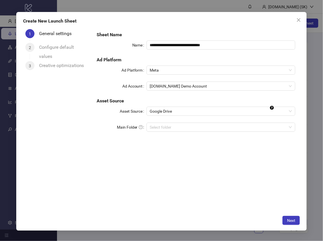
click at [194, 105] on div "**********" at bounding box center [196, 85] width 203 height 112
click at [190, 108] on span "Google Drive" at bounding box center [221, 111] width 142 height 9
click at [185, 103] on h5 "Asset Source" at bounding box center [196, 101] width 199 height 7
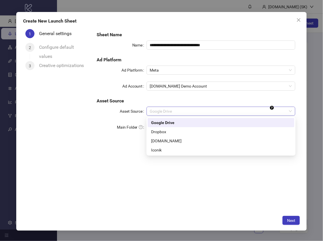
click at [185, 107] on span "Google Drive" at bounding box center [221, 111] width 142 height 9
click at [185, 103] on h5 "Asset Source" at bounding box center [196, 101] width 199 height 7
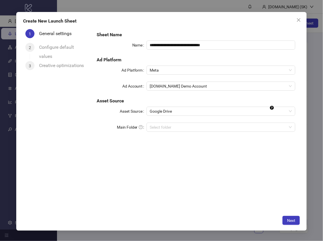
click at [298, 20] on icon "close" at bounding box center [299, 20] width 5 height 5
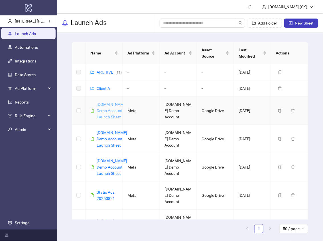
click at [102, 111] on link "[DOMAIN_NAME] Demo Account Launch Sheet" at bounding box center [112, 110] width 31 height 17
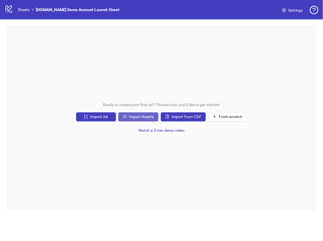
click at [147, 115] on span "Import Assets" at bounding box center [141, 116] width 25 height 5
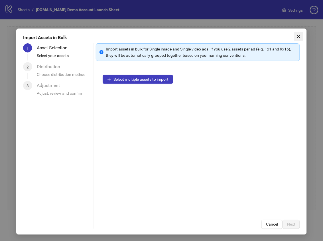
click at [300, 35] on icon "close" at bounding box center [299, 36] width 5 height 5
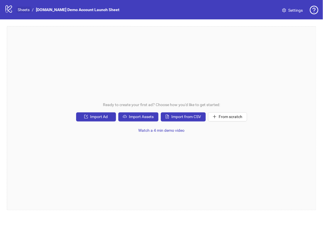
click at [24, 10] on link "Sheets" at bounding box center [24, 10] width 14 height 6
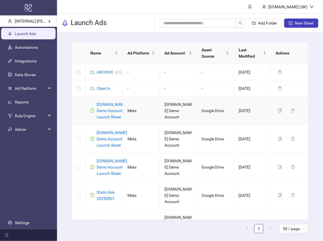
click at [141, 125] on td "Meta" at bounding box center [141, 111] width 37 height 28
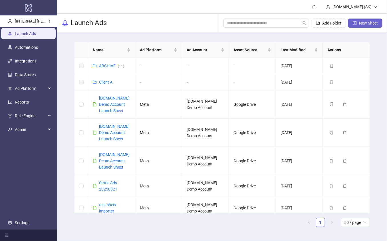
click at [380, 24] on button "New Sheet" at bounding box center [365, 23] width 34 height 9
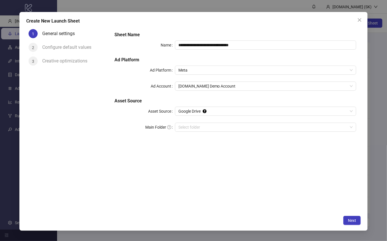
click at [193, 156] on div "**********" at bounding box center [235, 120] width 251 height 186
click at [357, 219] on button "Next" at bounding box center [351, 220] width 17 height 9
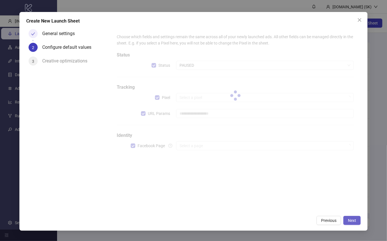
type input "**********"
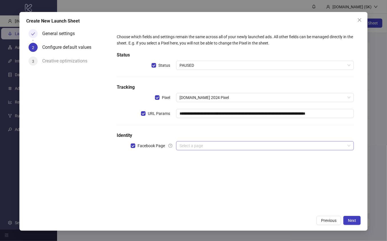
click at [263, 146] on input "search" at bounding box center [262, 146] width 166 height 9
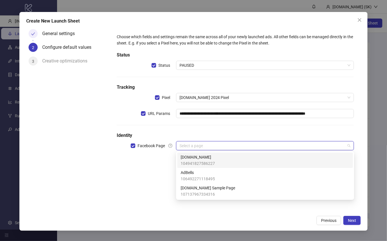
click at [262, 133] on h5 "Identity" at bounding box center [235, 135] width 237 height 7
click at [204, 142] on input "search" at bounding box center [262, 146] width 166 height 9
click at [200, 155] on span "[DOMAIN_NAME]" at bounding box center [198, 157] width 34 height 6
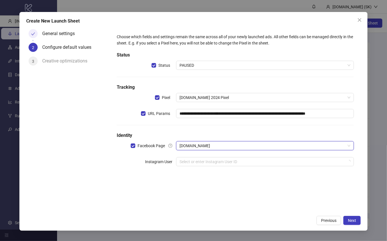
click at [196, 156] on div "**********" at bounding box center [235, 103] width 242 height 144
click at [195, 162] on input "search" at bounding box center [262, 162] width 166 height 9
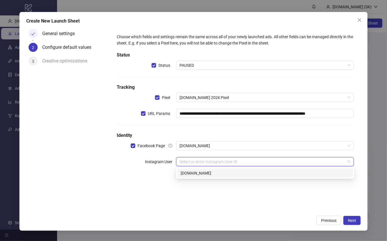
click at [196, 173] on div "[DOMAIN_NAME]" at bounding box center [265, 173] width 169 height 6
click at [195, 176] on input "search" at bounding box center [262, 177] width 166 height 9
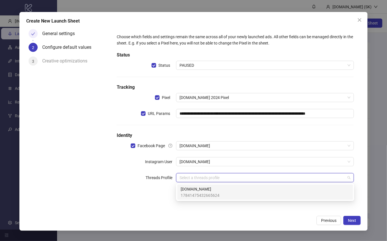
click at [196, 193] on span "17841475432665624" at bounding box center [200, 195] width 39 height 6
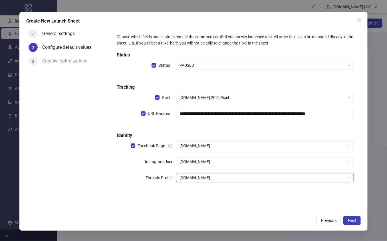
click at [228, 127] on div "**********" at bounding box center [235, 111] width 242 height 160
click at [350, 218] on span "Next" at bounding box center [352, 220] width 8 height 5
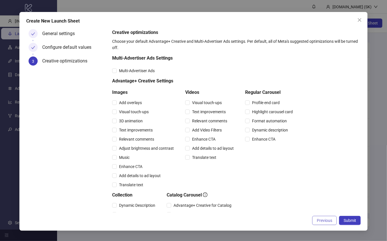
click at [328, 222] on span "Previous" at bounding box center [324, 220] width 15 height 5
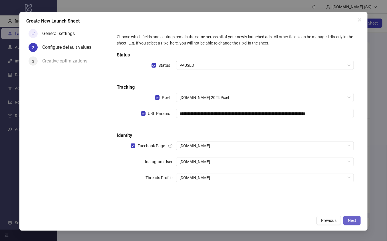
click at [354, 221] on span "Next" at bounding box center [352, 220] width 8 height 5
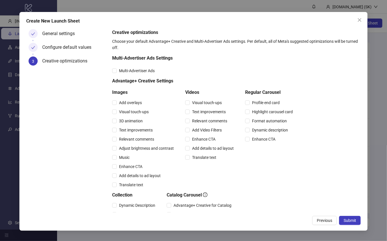
drag, startPoint x: 354, startPoint y: 221, endPoint x: 339, endPoint y: 201, distance: 25.7
click at [341, 199] on div "Create New Launch Sheet General settings Configure default values 3 Creative op…" at bounding box center [193, 121] width 348 height 219
click at [327, 221] on span "Previous" at bounding box center [324, 220] width 15 height 5
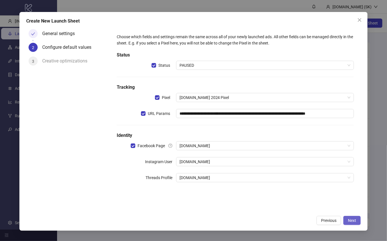
click at [352, 219] on span "Next" at bounding box center [352, 220] width 8 height 5
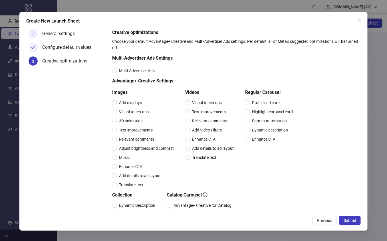
click at [352, 219] on span "Submit" at bounding box center [350, 220] width 13 height 5
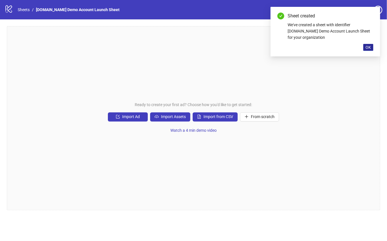
click at [370, 47] on span "OK" at bounding box center [368, 47] width 5 height 5
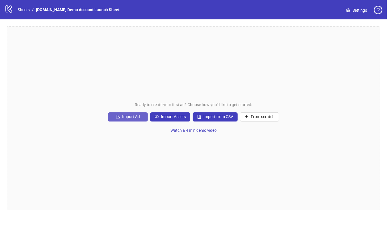
click at [134, 115] on span "Import Ad" at bounding box center [131, 116] width 18 height 5
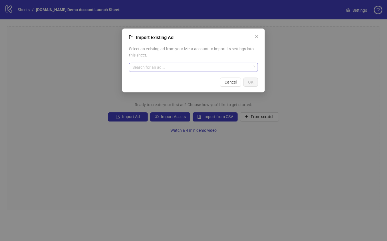
click at [214, 66] on input "search" at bounding box center [190, 67] width 117 height 9
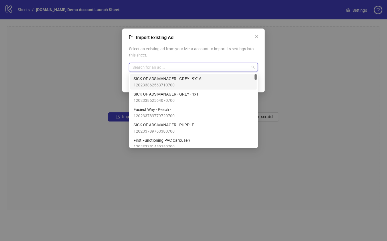
click at [198, 79] on span "SICK OF ADS MANAGER - GREY - 9X16" at bounding box center [168, 79] width 68 height 6
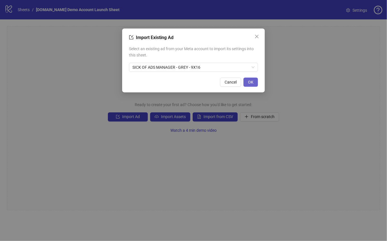
click at [253, 81] on span "OK" at bounding box center [250, 82] width 5 height 5
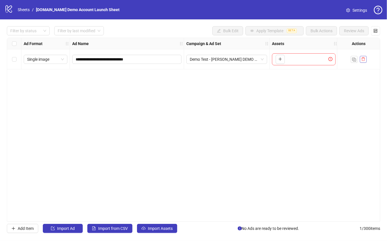
click at [364, 59] on icon "delete" at bounding box center [363, 59] width 4 height 4
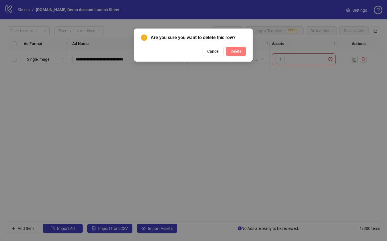
click at [239, 50] on span "Delete" at bounding box center [236, 51] width 11 height 5
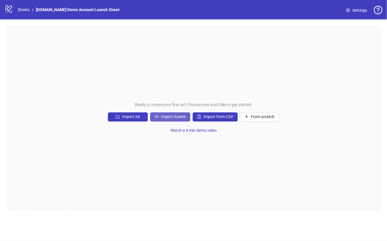
click at [180, 115] on span "Import Assets" at bounding box center [173, 116] width 25 height 5
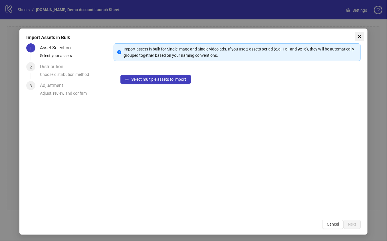
click at [361, 37] on icon "close" at bounding box center [359, 36] width 5 height 5
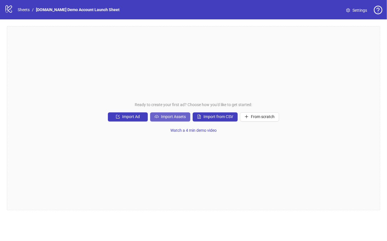
click at [174, 117] on span "Import Assets" at bounding box center [173, 116] width 25 height 5
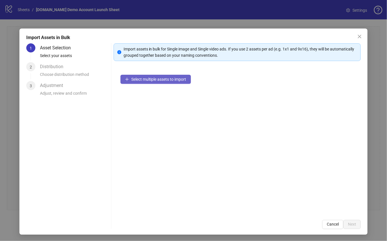
click at [164, 76] on button "Select multiple assets to import" at bounding box center [155, 79] width 70 height 9
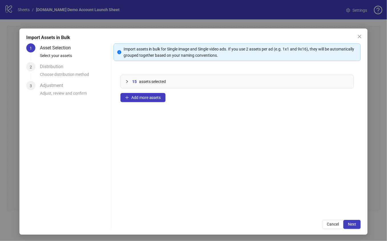
click at [361, 226] on div "Import Assets in Bulk 1 Asset Selection Select your assets 2 Distribution Choos…" at bounding box center [193, 132] width 348 height 206
click at [358, 226] on button "Next" at bounding box center [351, 224] width 17 height 9
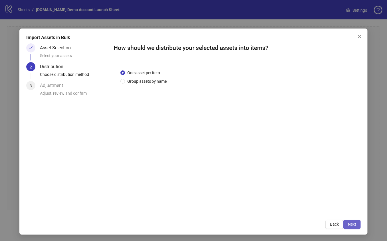
click at [355, 226] on span "Next" at bounding box center [352, 224] width 8 height 5
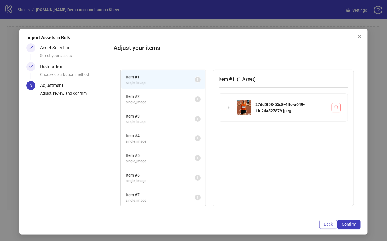
click at [332, 224] on span "Back" at bounding box center [328, 224] width 9 height 5
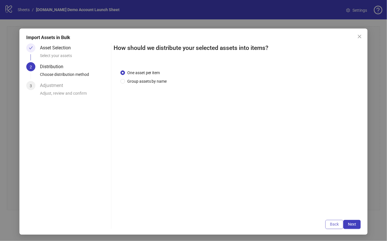
click at [339, 224] on button "Back" at bounding box center [334, 224] width 18 height 9
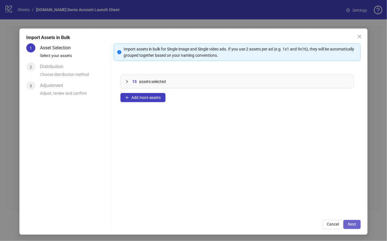
click at [357, 225] on button "Next" at bounding box center [351, 224] width 17 height 9
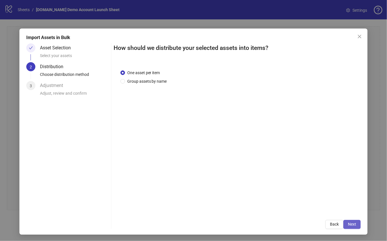
click at [348, 222] on button "Next" at bounding box center [351, 224] width 17 height 9
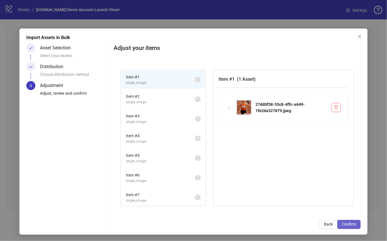
click at [354, 224] on span "Confirm" at bounding box center [349, 224] width 14 height 5
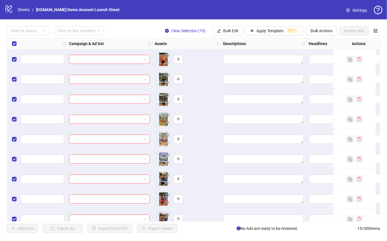
scroll to position [0, 211]
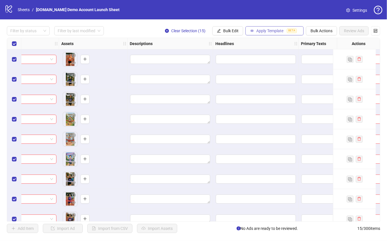
click at [278, 33] on span "Apply Template" at bounding box center [269, 31] width 27 height 5
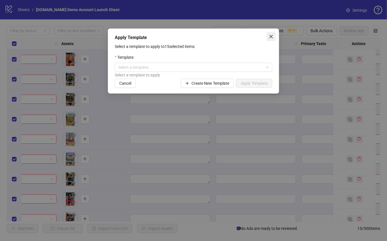
click at [273, 34] on span "Close" at bounding box center [271, 36] width 9 height 5
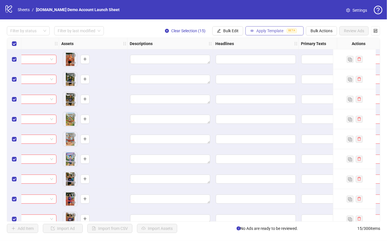
click at [282, 28] on button "Apply Template BETA" at bounding box center [274, 30] width 58 height 9
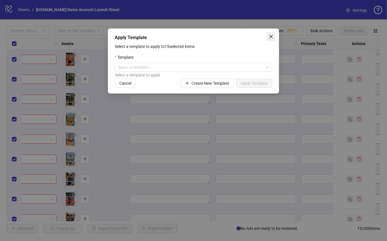
click at [273, 34] on icon "close" at bounding box center [271, 36] width 5 height 5
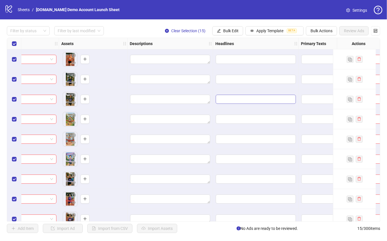
scroll to position [0, 409]
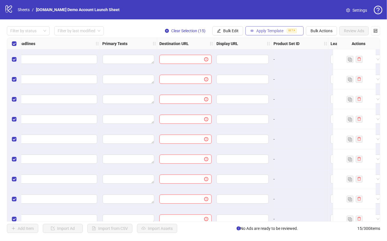
click at [275, 29] on span "Apply Template" at bounding box center [269, 31] width 27 height 5
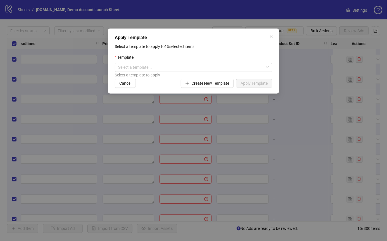
click at [216, 45] on p "Select a template to apply to 15 selected items:" at bounding box center [194, 46] width 158 height 6
click at [270, 36] on icon "close" at bounding box center [271, 36] width 5 height 5
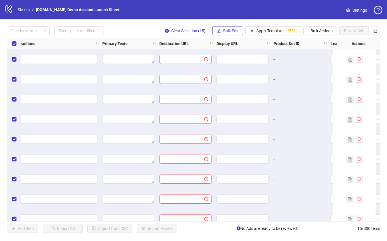
click at [213, 30] on button "Bulk Edit" at bounding box center [227, 30] width 31 height 9
click at [250, 21] on div "Filter by status Filter by last modified Clear Selection (15) Bulk Edit Apply T…" at bounding box center [193, 129] width 387 height 221
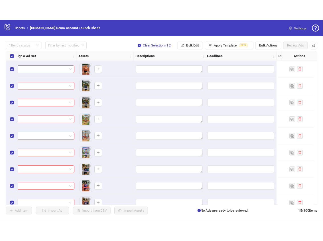
scroll to position [0, 0]
